Goal: Task Accomplishment & Management: Use online tool/utility

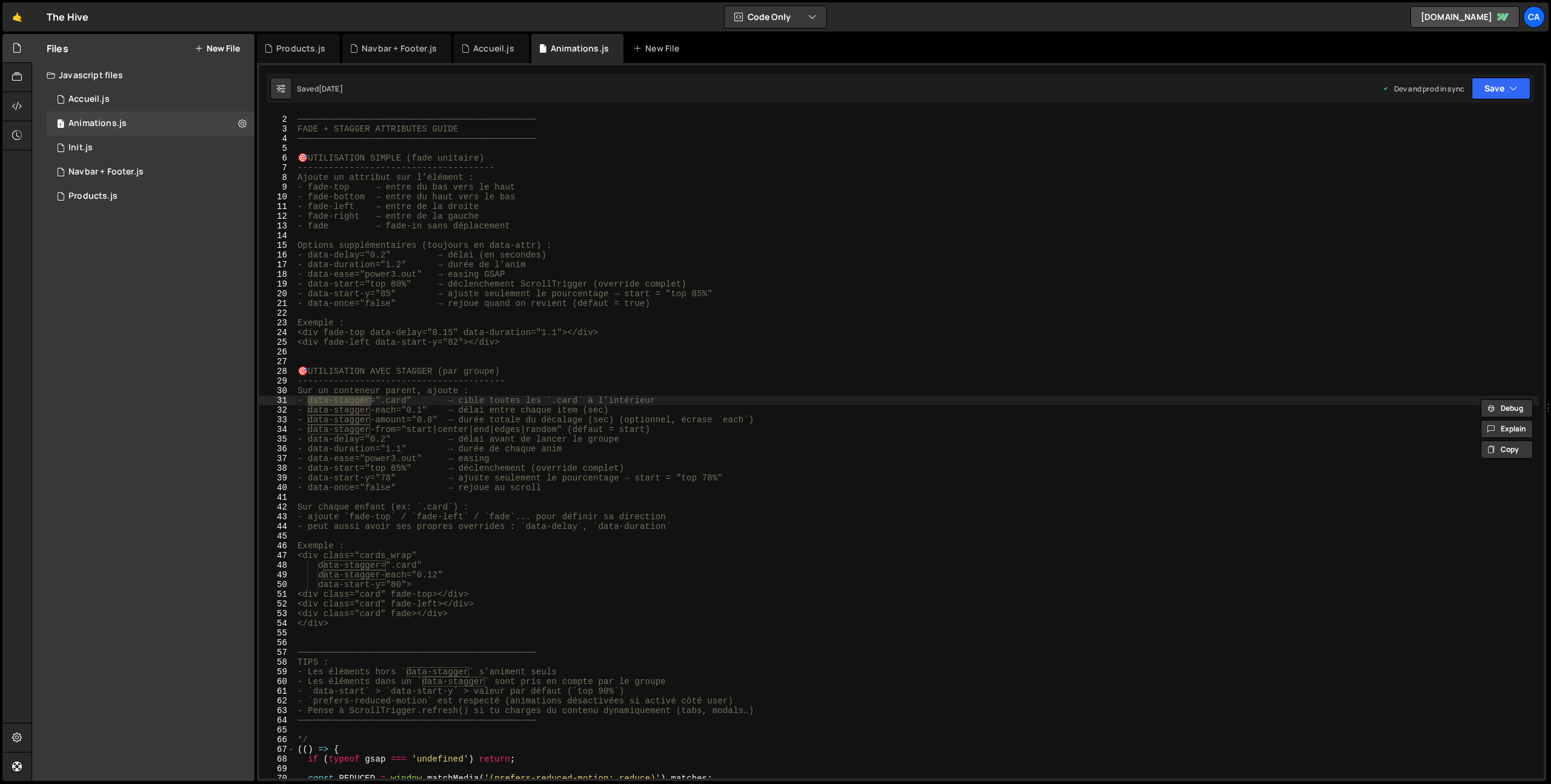
scroll to position [9, 0]
click at [494, 52] on div "Accueil.js" at bounding box center [493, 48] width 41 height 12
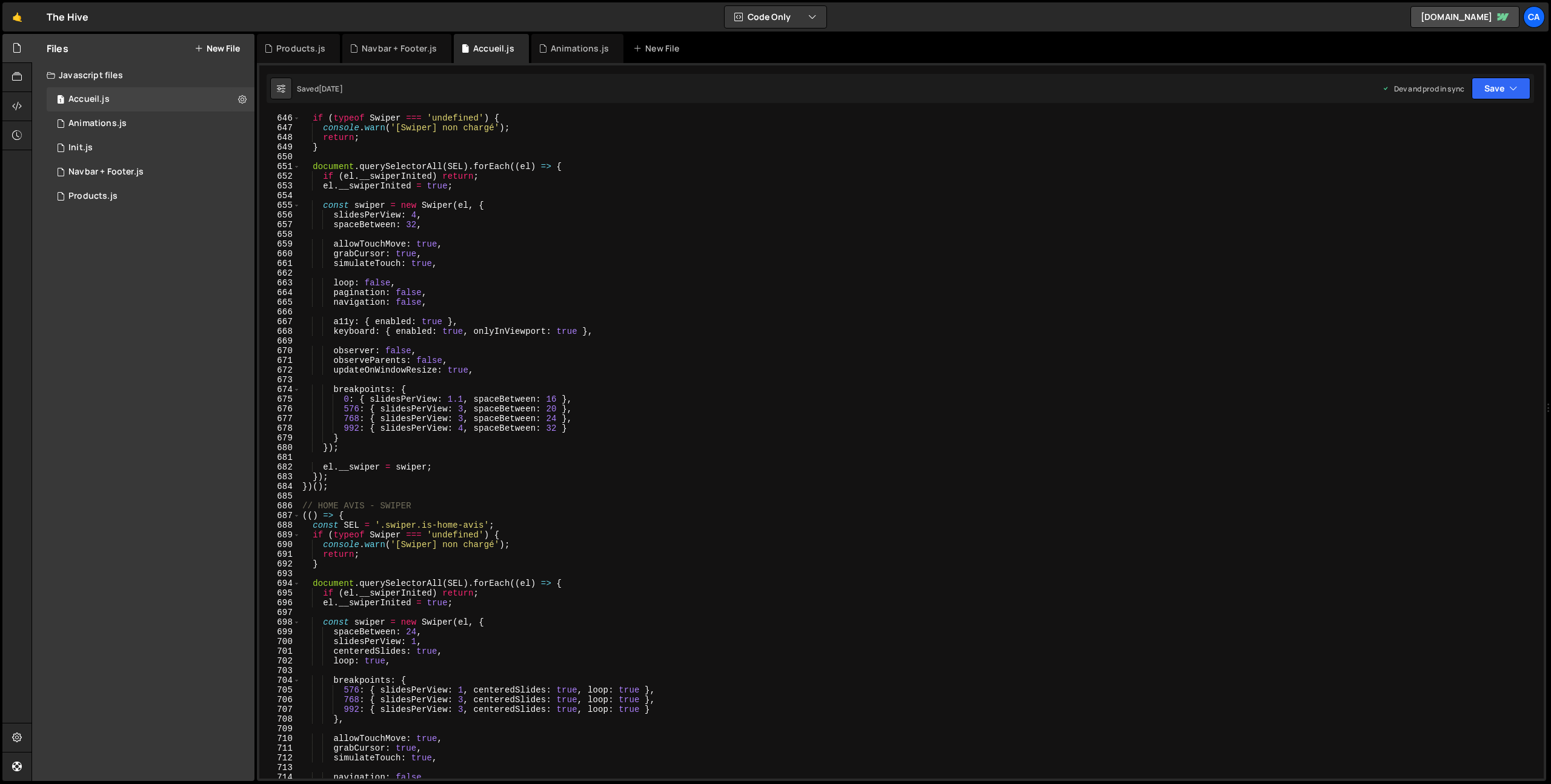
scroll to position [6185, 0]
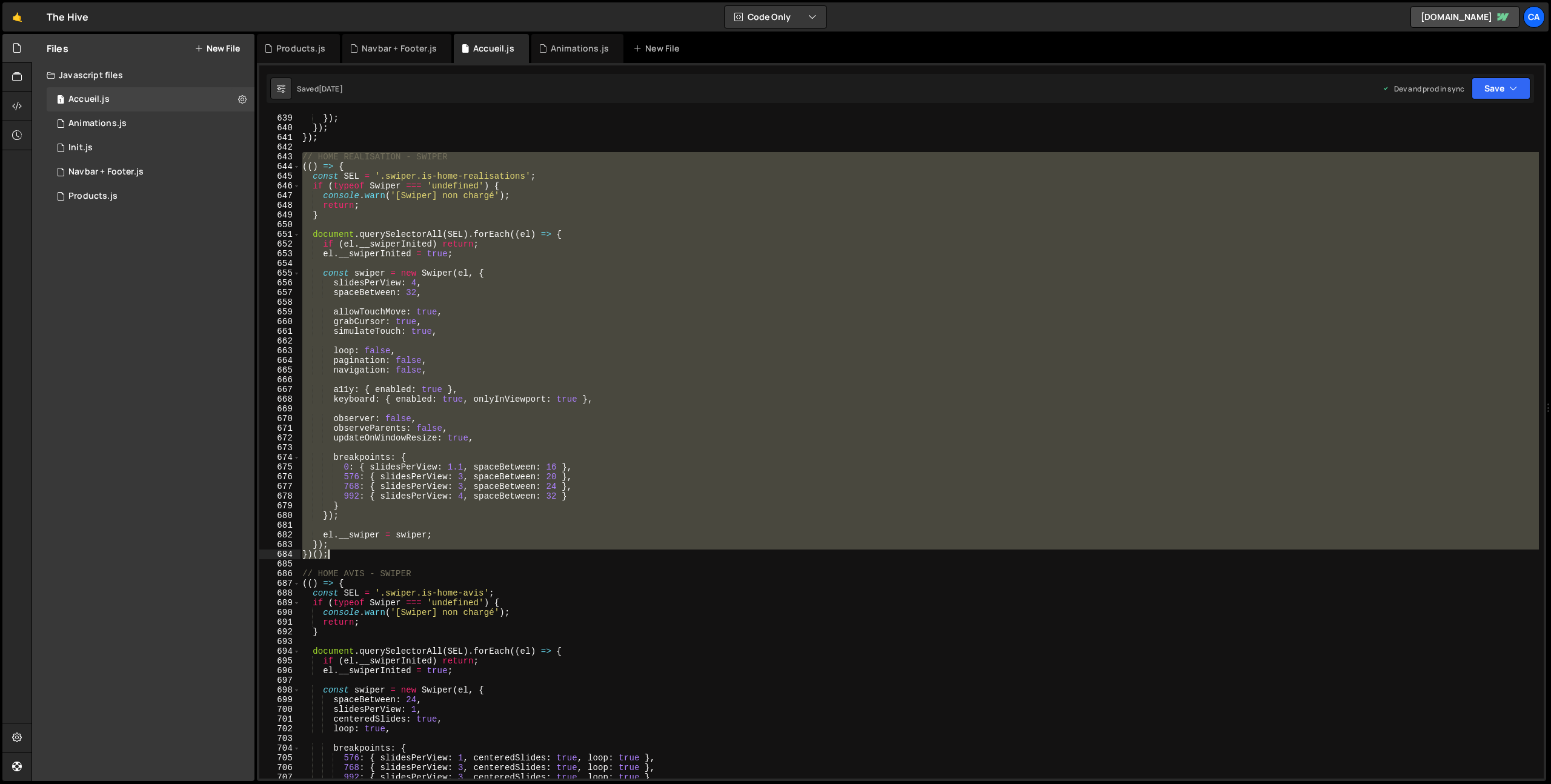
drag, startPoint x: 303, startPoint y: 157, endPoint x: 357, endPoint y: 552, distance: 398.7
click at [357, 552] on div "}) ; }) ; }) ; // HOME REALISATION - SWIPER (( ) => { const SEL = '.swiper.is-h…" at bounding box center [919, 455] width 1239 height 684
type textarea "}); })();"
click at [298, 48] on div "Products.js" at bounding box center [301, 48] width 49 height 12
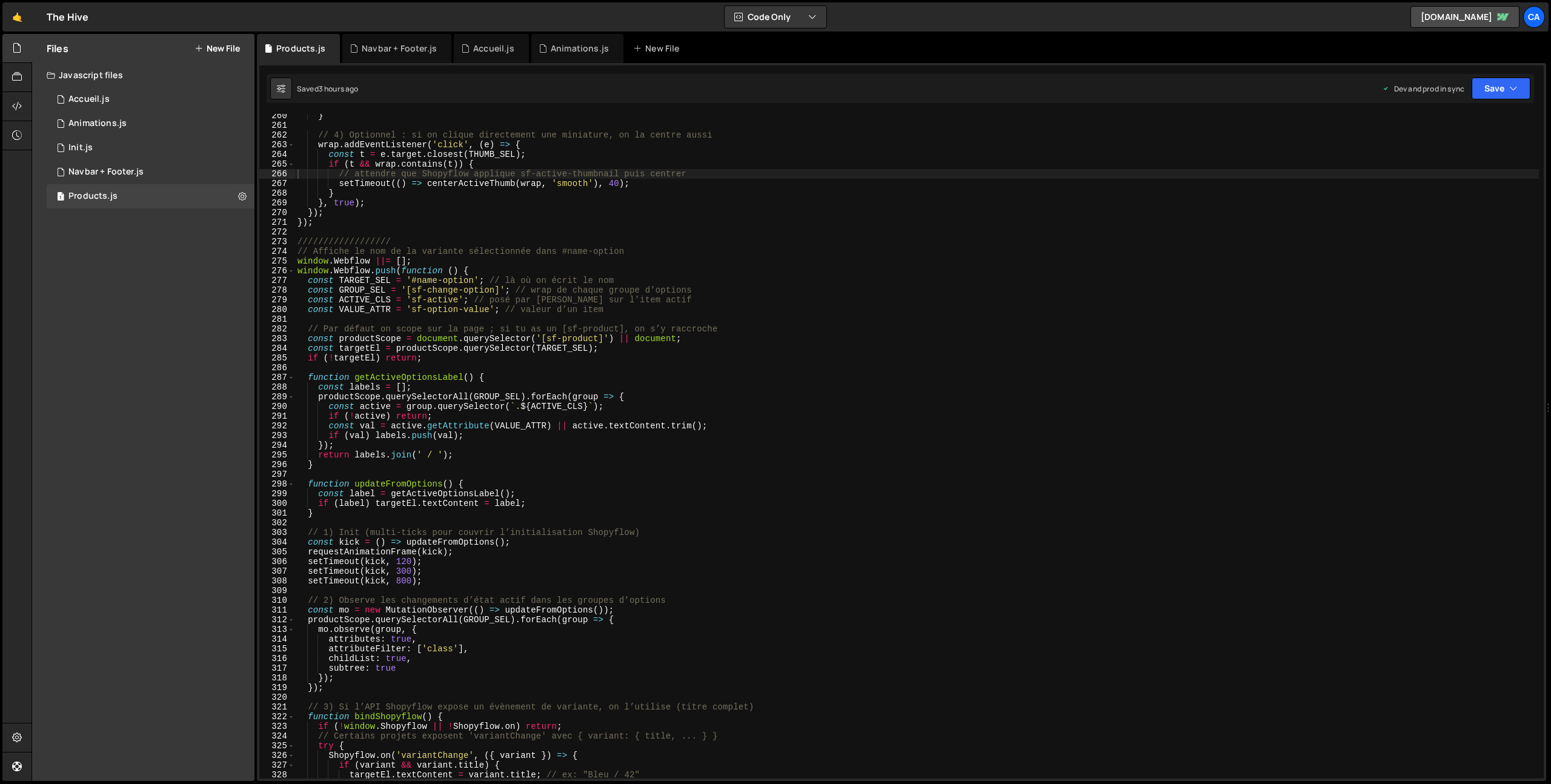
scroll to position [2959, 0]
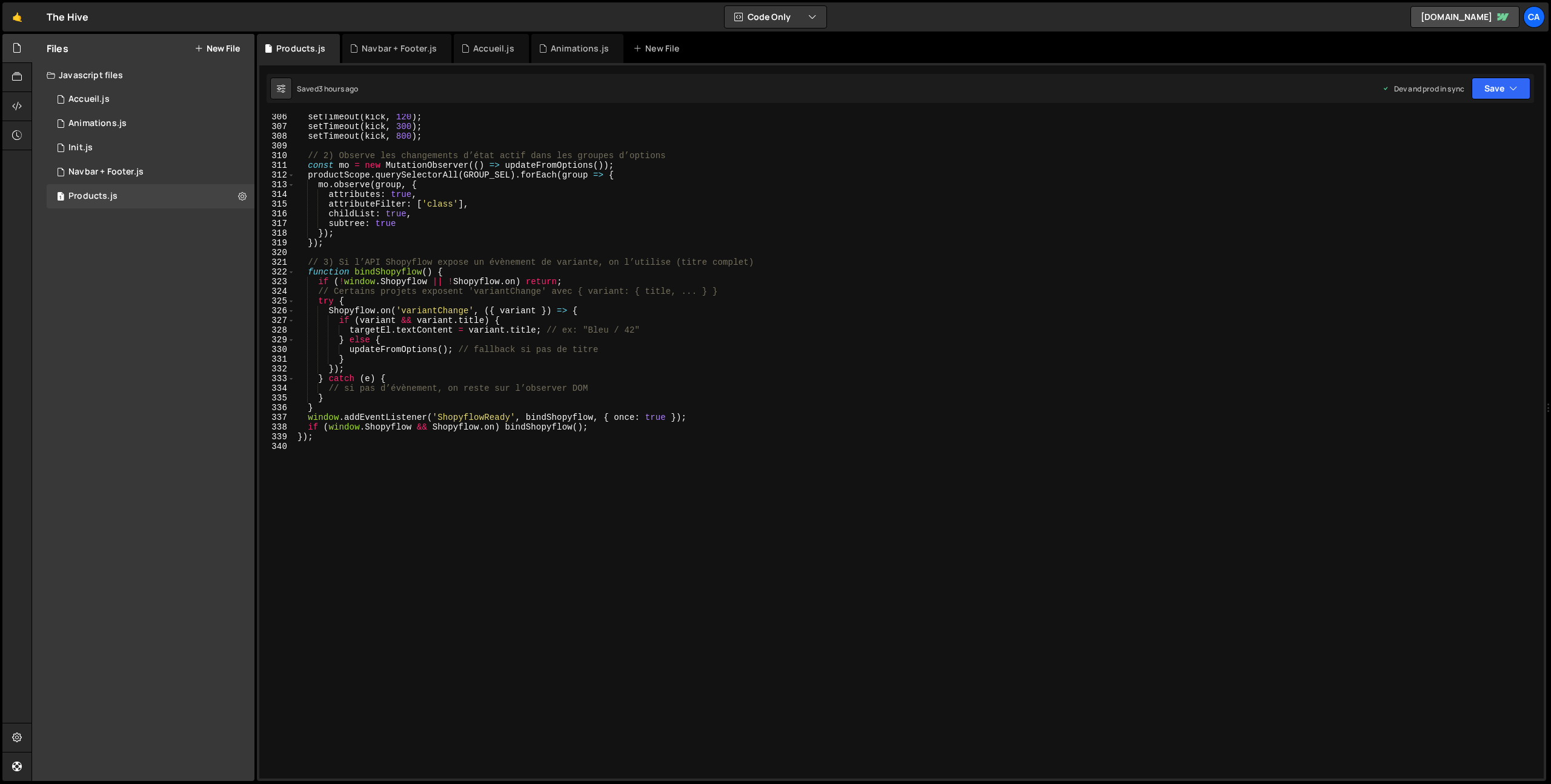
click at [380, 559] on div "setTimeout ( kick , 120 ) ; setTimeout ( kick , 300 ) ; setTimeout ( kick , 800…" at bounding box center [917, 453] width 1244 height 684
paste textarea "})();"
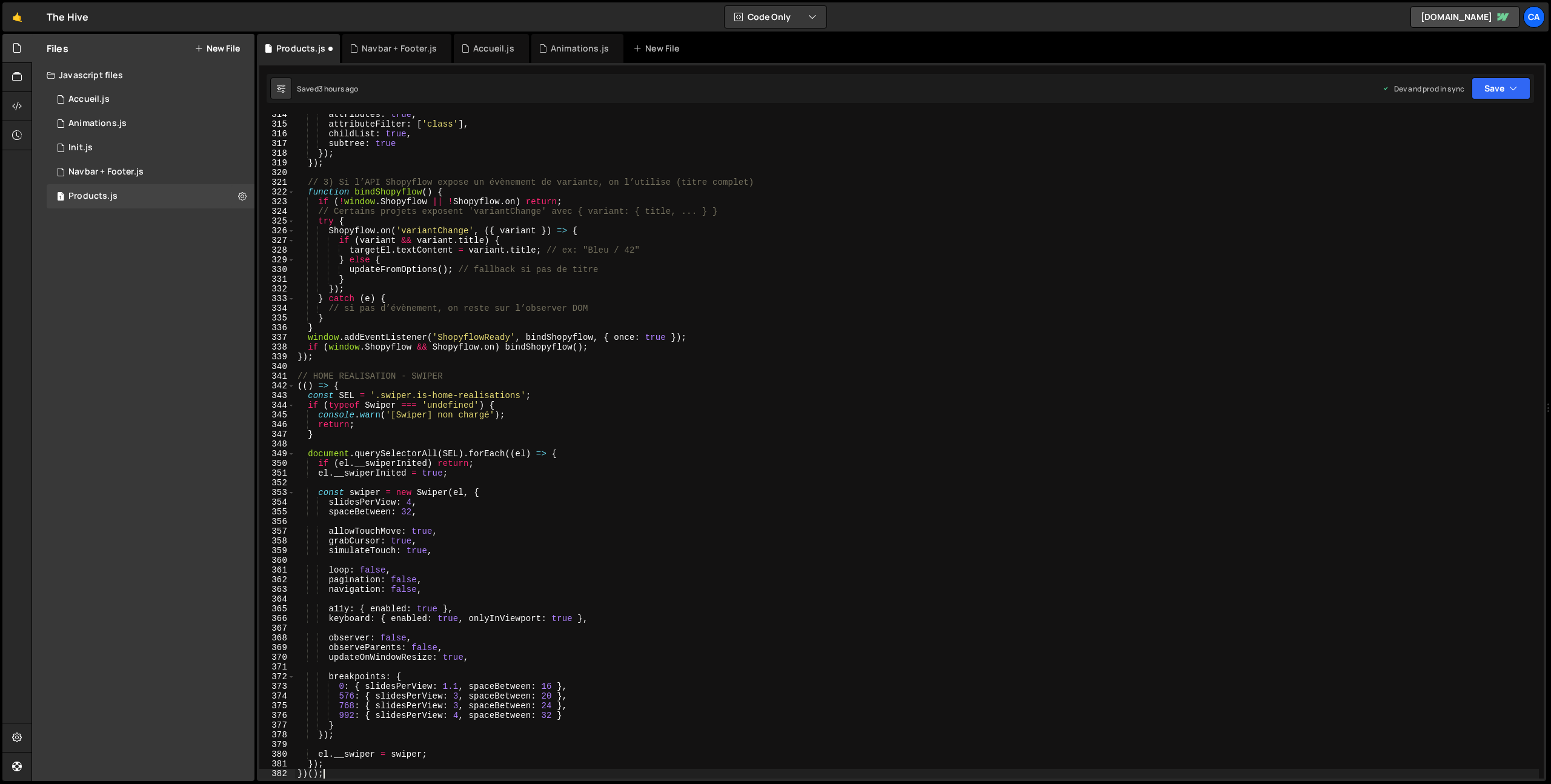
scroll to position [3038, 0]
type textarea "})();"
click at [1498, 87] on button "Save" at bounding box center [1500, 88] width 58 height 22
click at [1459, 175] on div "3 hours ago" at bounding box center [1439, 170] width 40 height 10
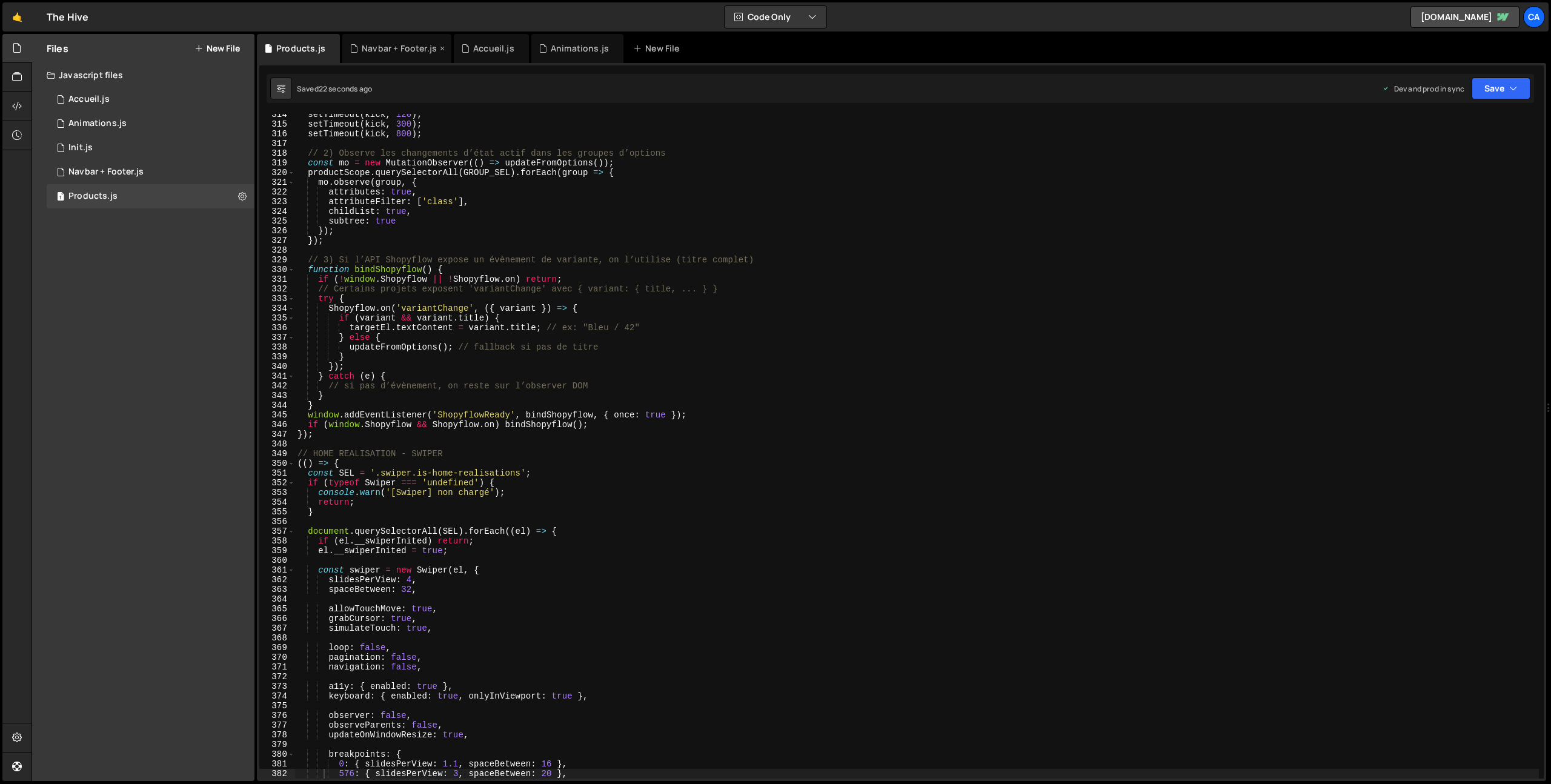
click at [438, 47] on icon at bounding box center [443, 48] width 9 height 12
click at [500, 48] on icon at bounding box center [503, 48] width 9 height 12
click at [368, 45] on div "Accueil.js" at bounding box center [382, 48] width 41 height 12
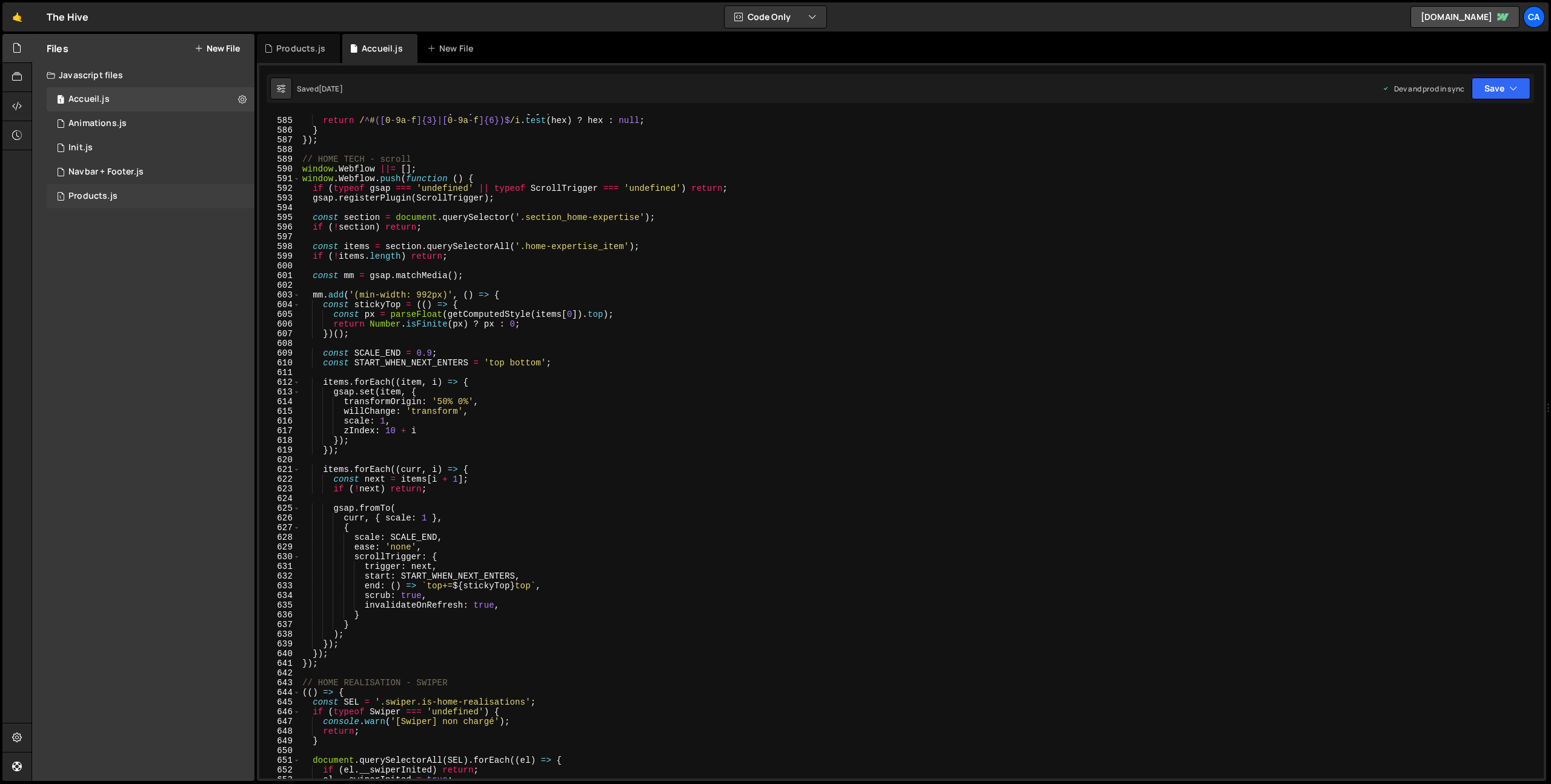
scroll to position [4485, 0]
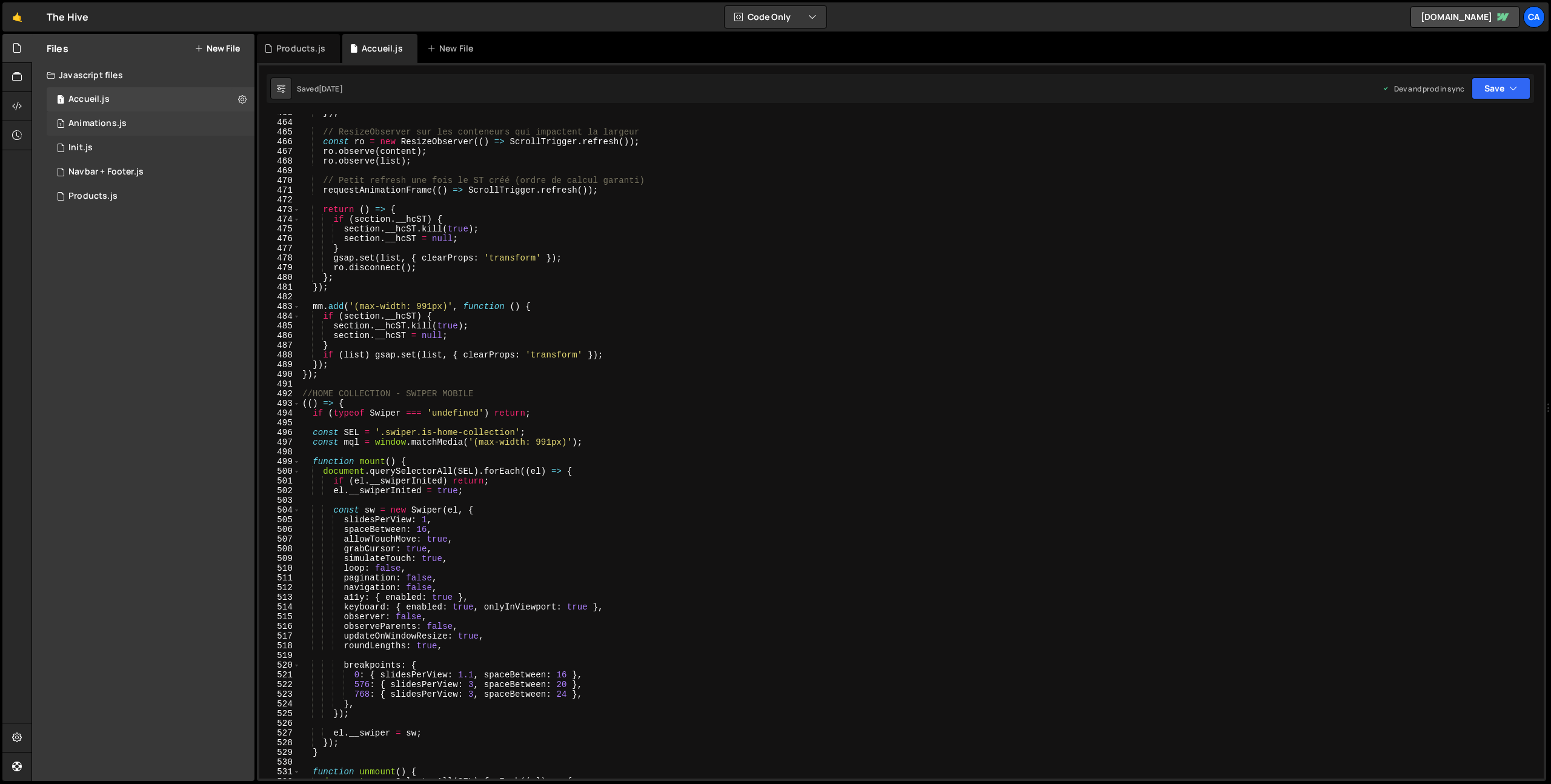
click at [82, 124] on div "Animations.js" at bounding box center [97, 123] width 58 height 11
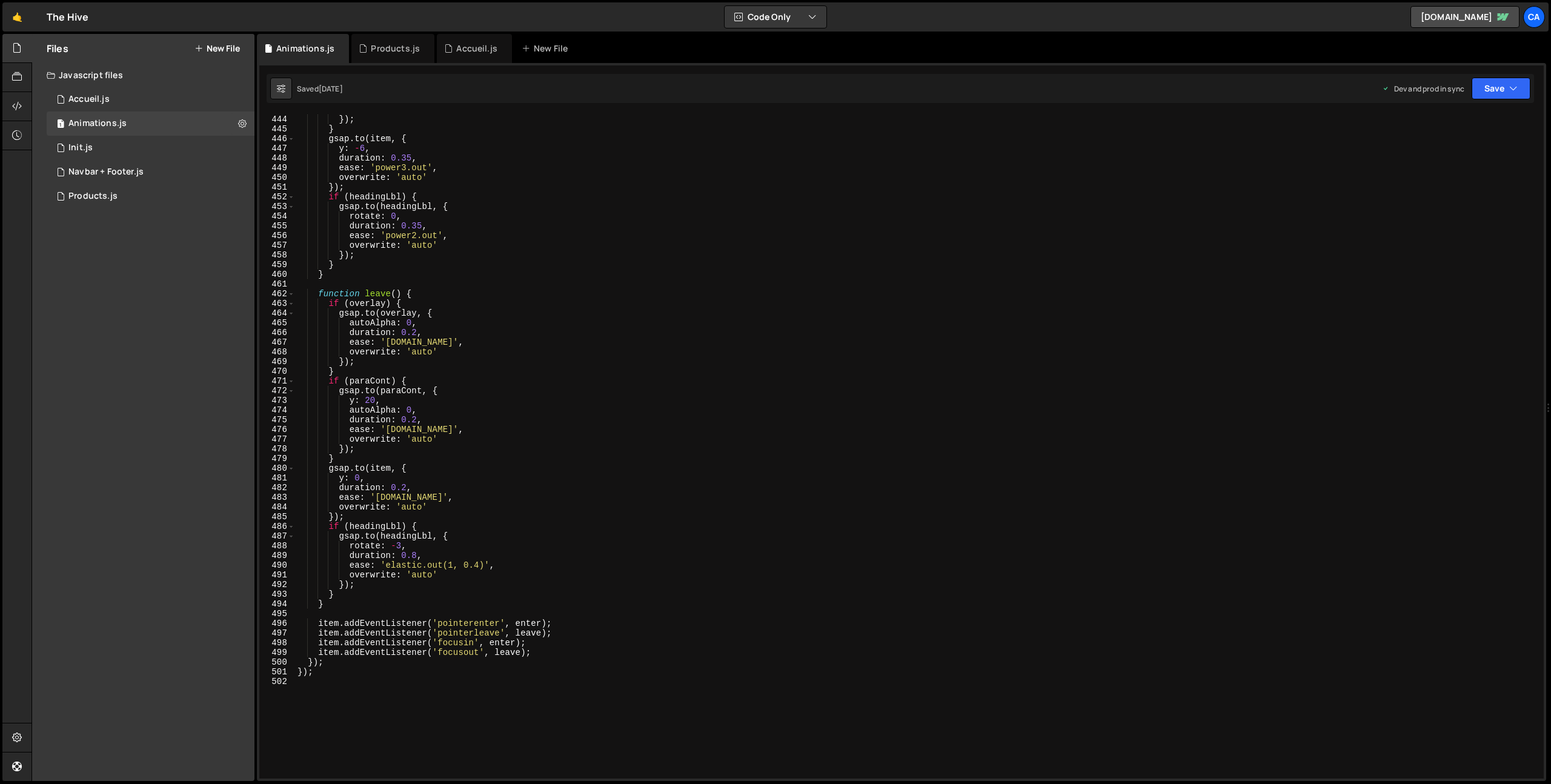
scroll to position [4429, 0]
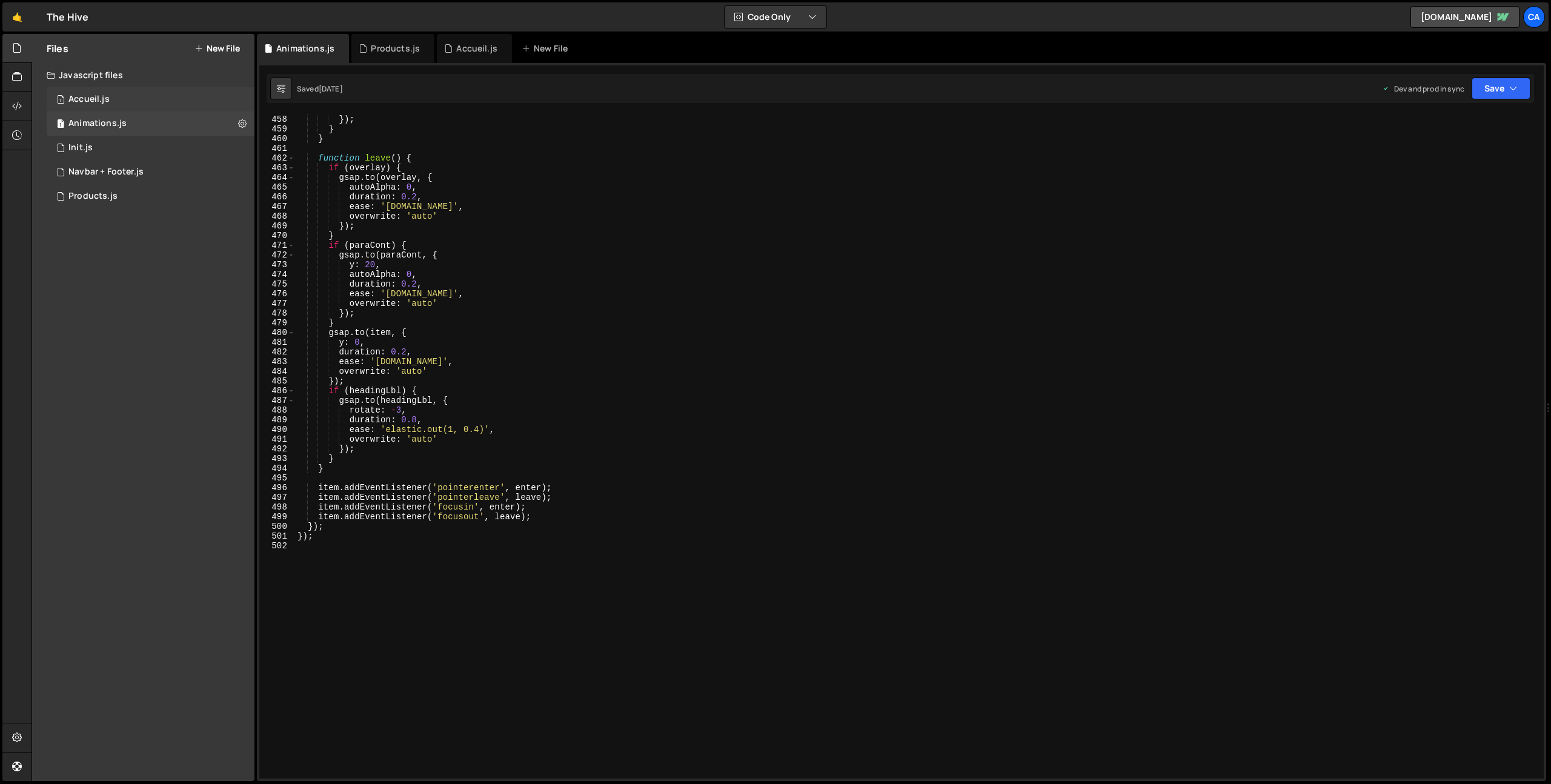
click at [130, 107] on div "1 Accueil.js 0" at bounding box center [151, 100] width 208 height 25
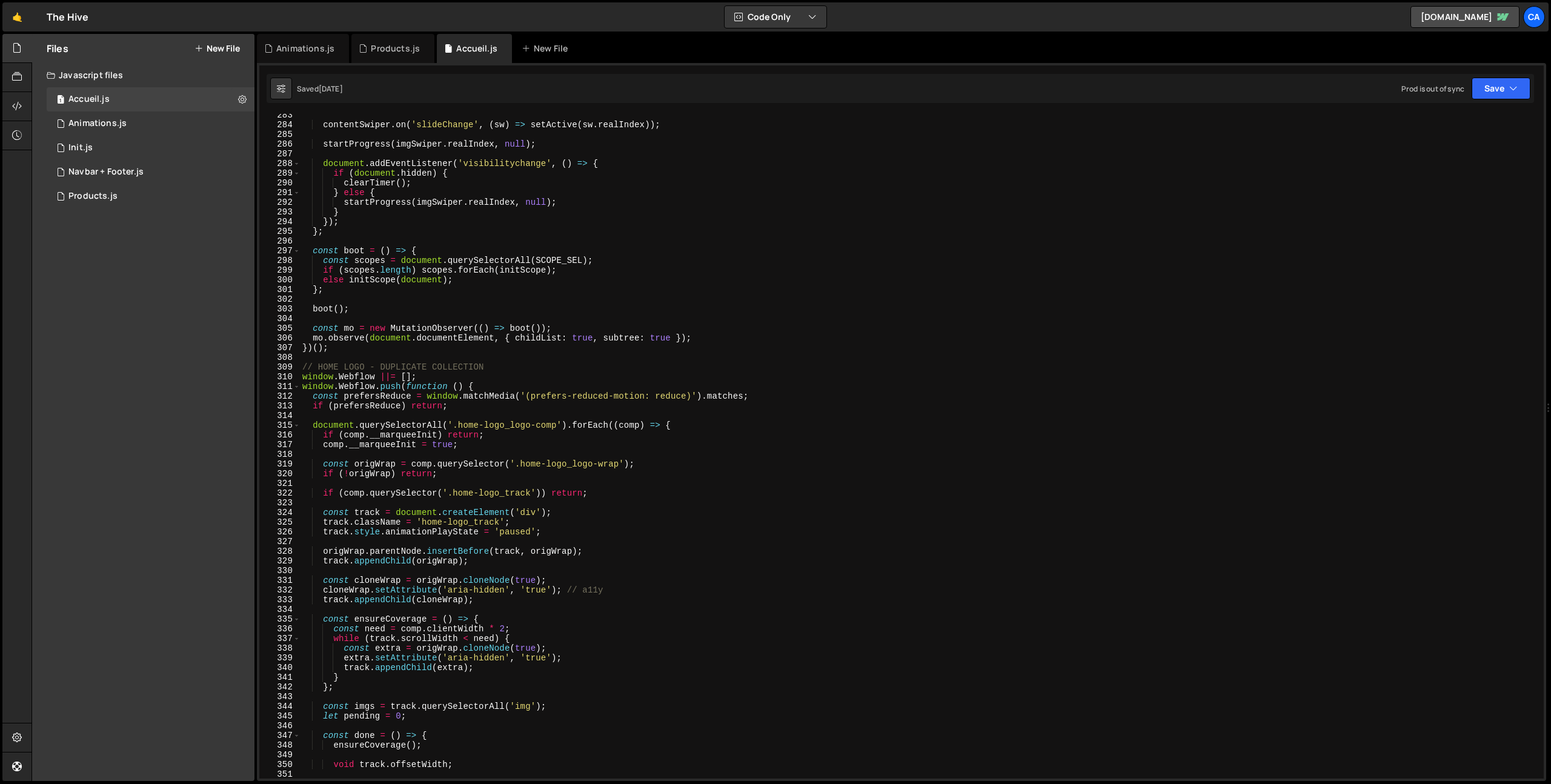
scroll to position [2811, 0]
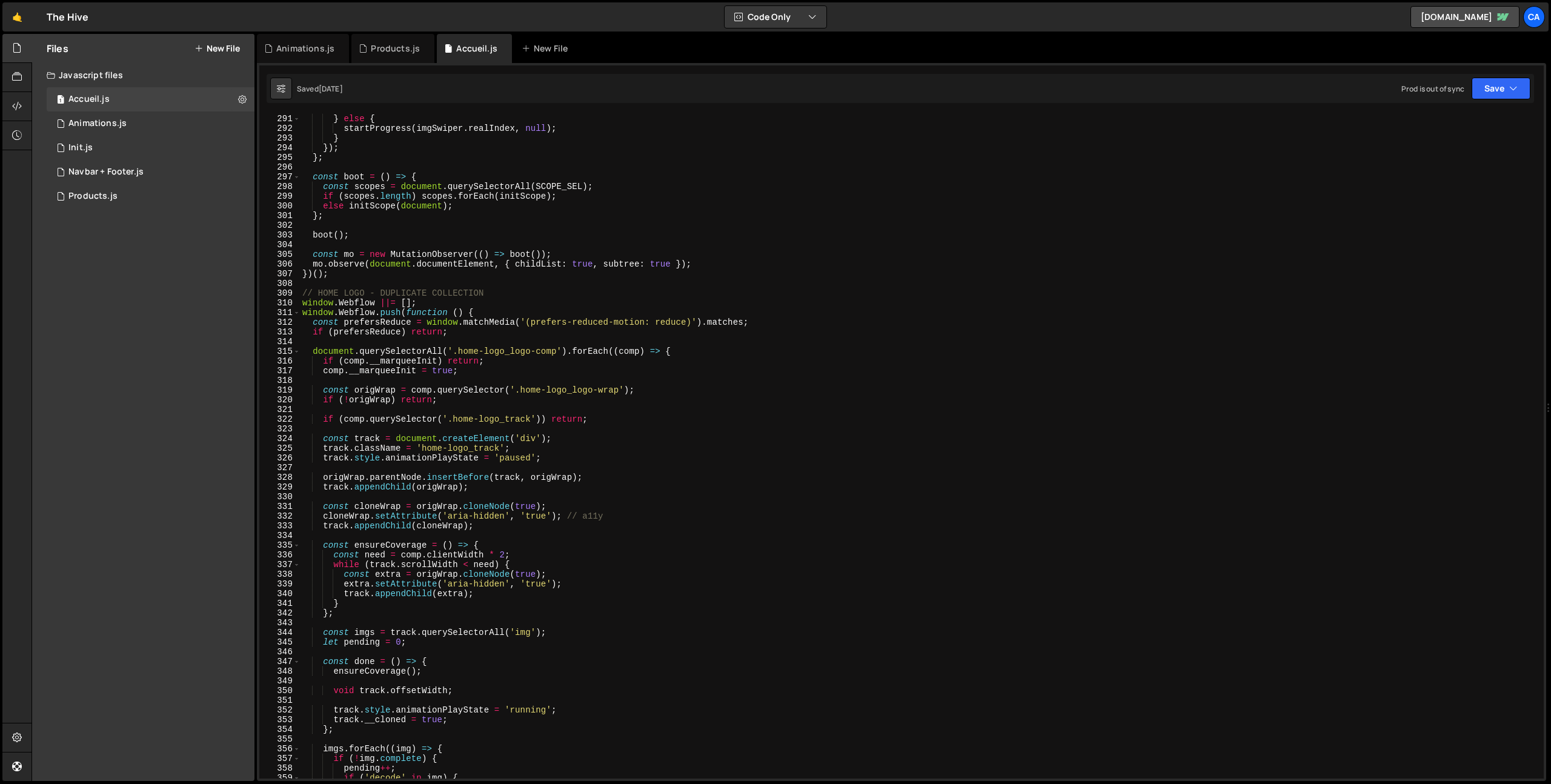
click at [339, 465] on div "clearTimer ( ) ; } else { startProgress ( imgSwiper . realIndex , null ) ; } })…" at bounding box center [919, 445] width 1239 height 684
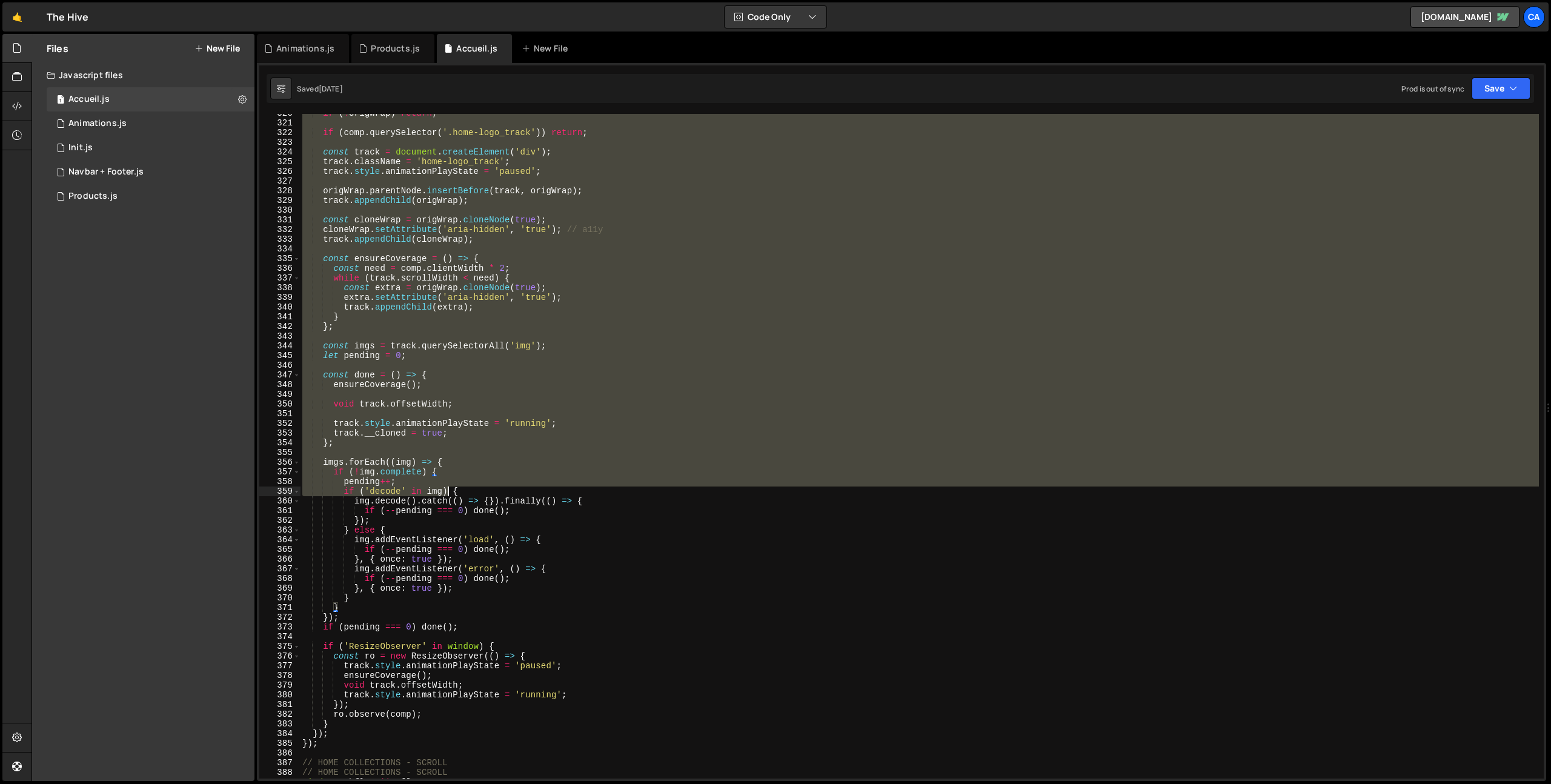
scroll to position [3120, 0]
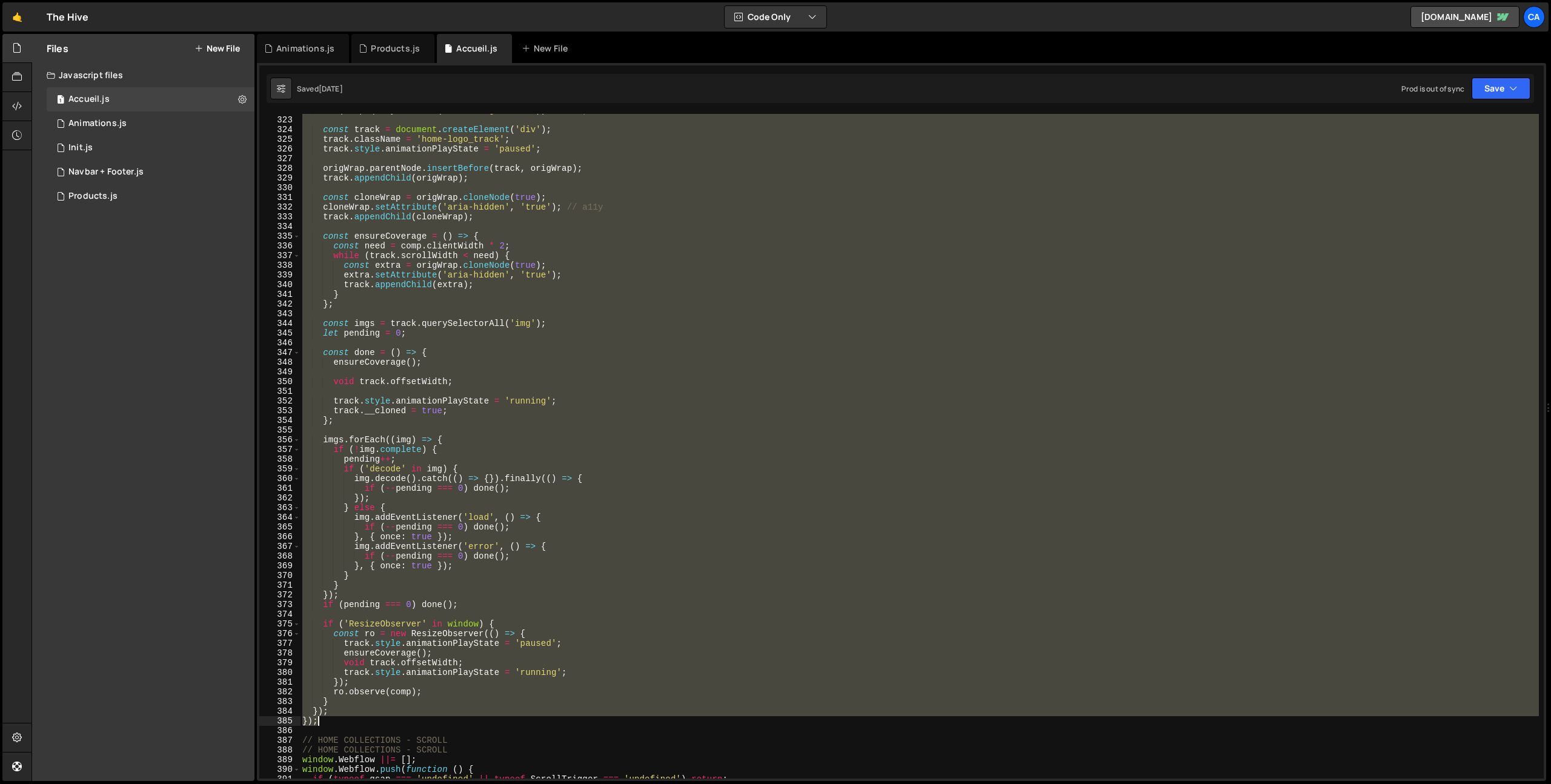
drag, startPoint x: 303, startPoint y: 294, endPoint x: 348, endPoint y: 724, distance: 432.3
click at [348, 724] on div "if ( comp . querySelector ( '.home-logo_track' )) return ; const track = docume…" at bounding box center [919, 447] width 1239 height 684
type textarea "}); });"
click at [391, 51] on div "Products.js" at bounding box center [396, 48] width 49 height 12
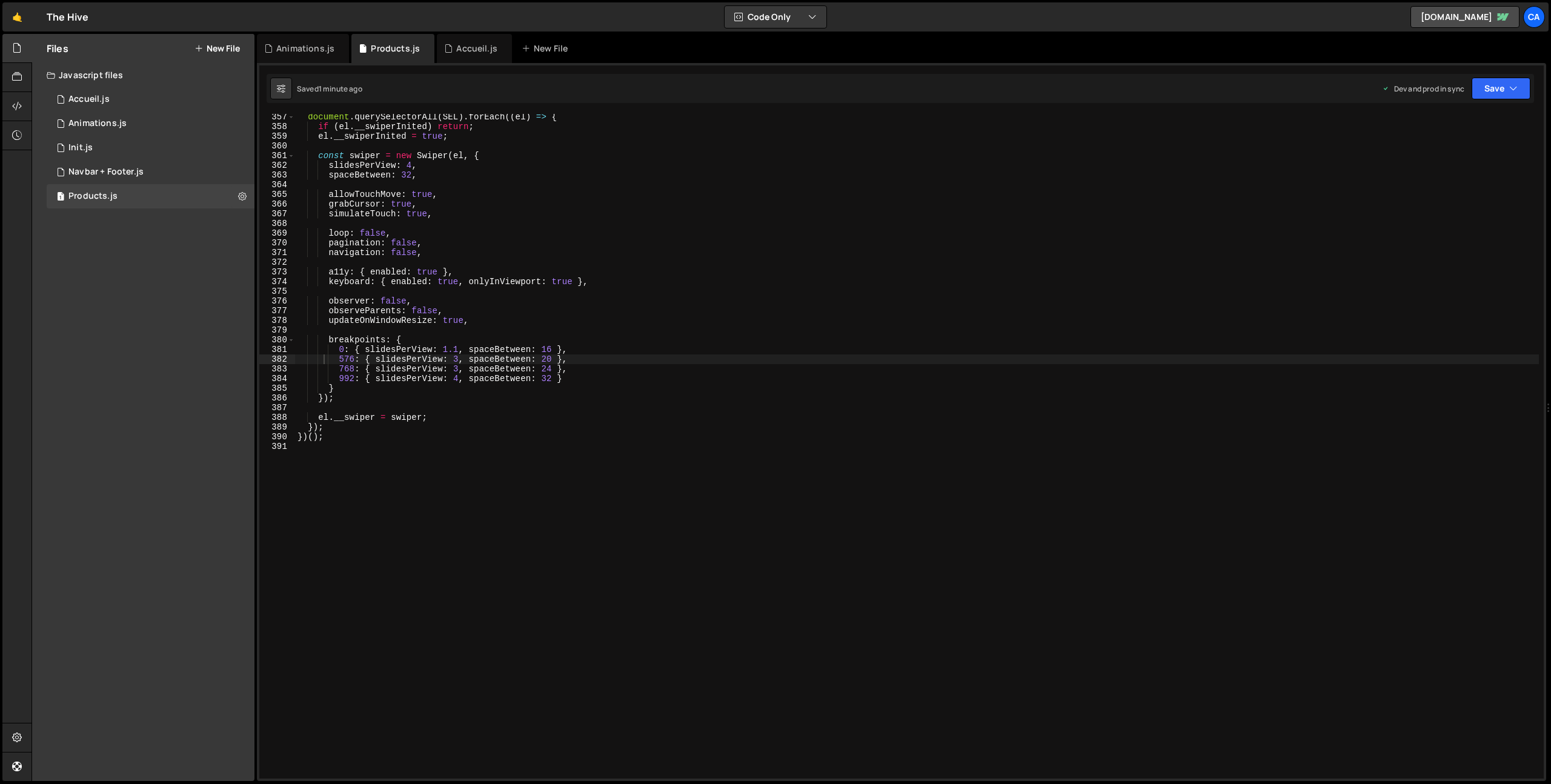
scroll to position [3453, 0]
click at [414, 526] on div "document . querySelectorAll ( SEL ) . forEach (( el ) => { if ( el . __swiperIn…" at bounding box center [917, 453] width 1244 height 684
paste textarea "});"
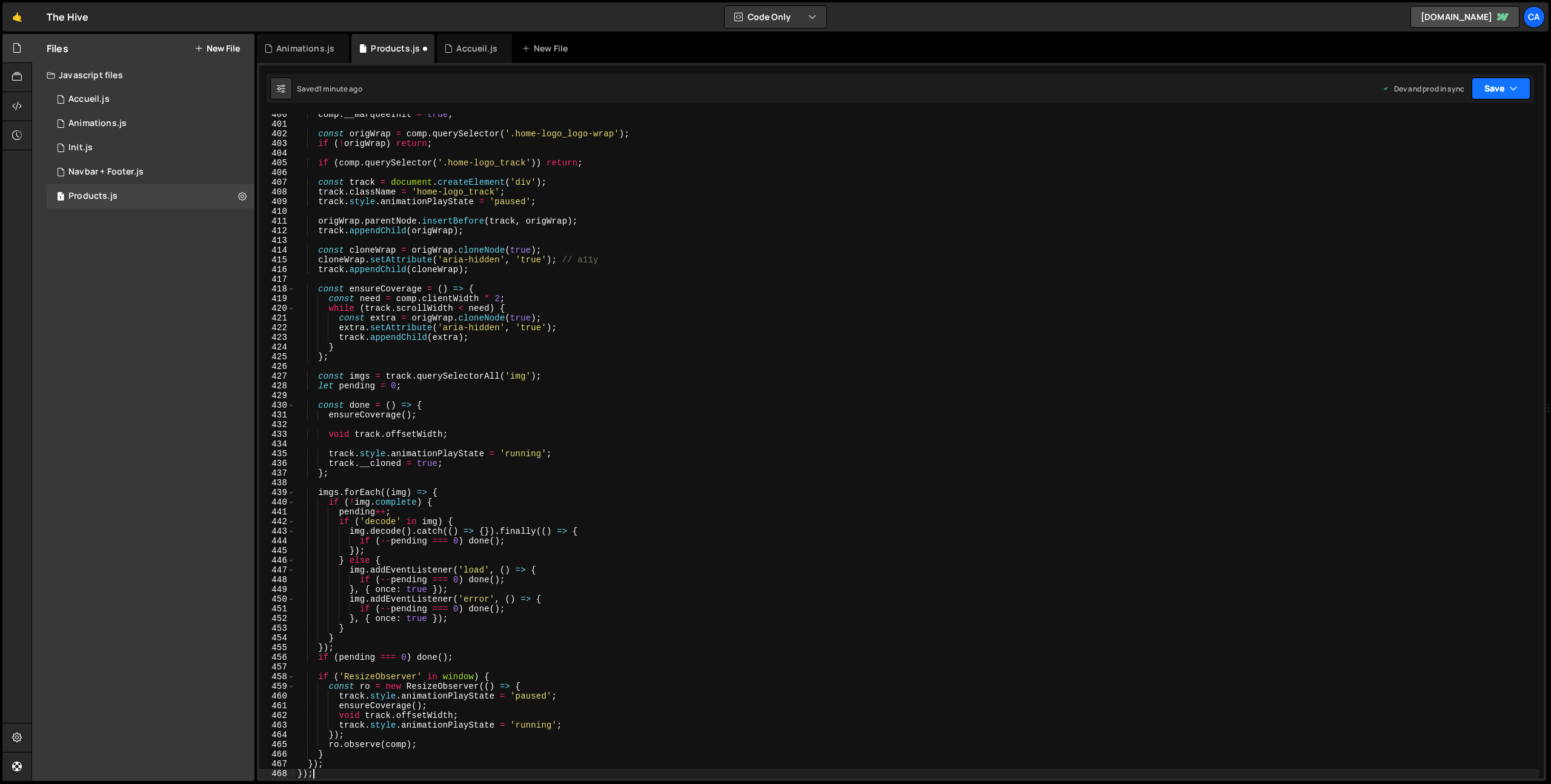
type textarea "});"
drag, startPoint x: 1519, startPoint y: 87, endPoint x: 1521, endPoint y: 103, distance: 16.1
click at [1519, 87] on button "Save" at bounding box center [1500, 88] width 58 height 22
click at [1431, 173] on div "1 minute ago" at bounding box center [1440, 170] width 43 height 10
